Goal: Transaction & Acquisition: Purchase product/service

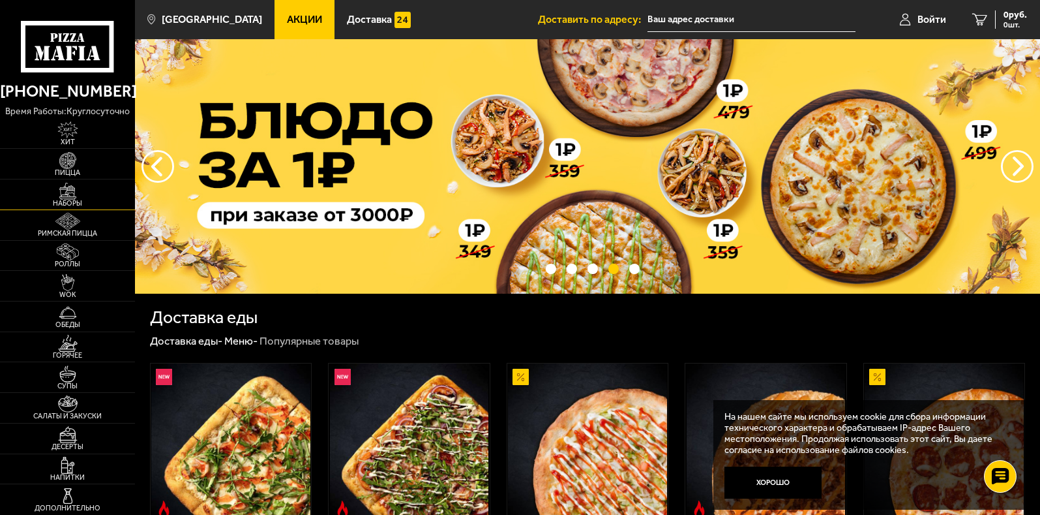
click at [48, 195] on img at bounding box center [68, 191] width 42 height 17
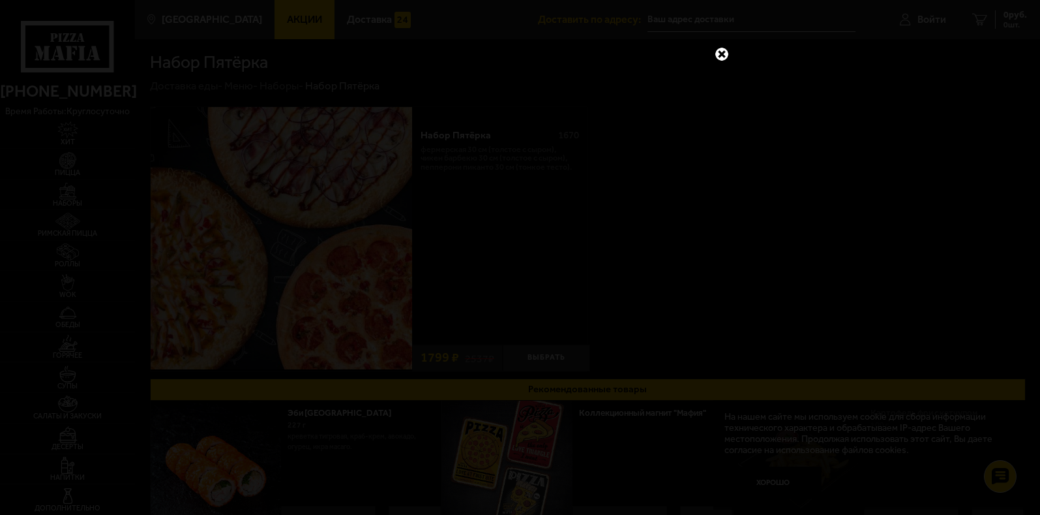
click at [720, 59] on link at bounding box center [722, 54] width 17 height 17
